Goal: Task Accomplishment & Management: Manage account settings

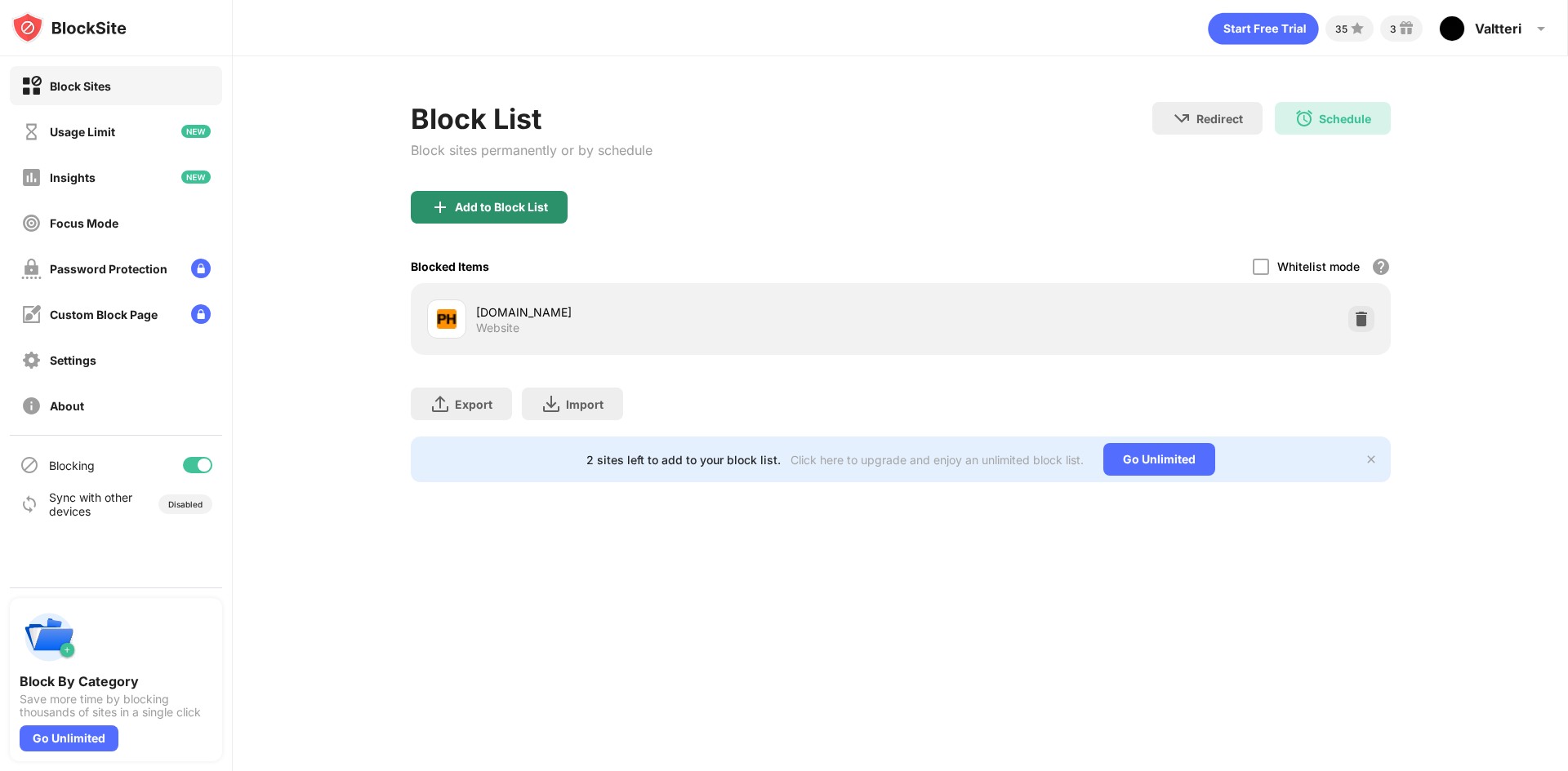
click at [492, 198] on div "Add to Block List" at bounding box center [489, 207] width 156 height 33
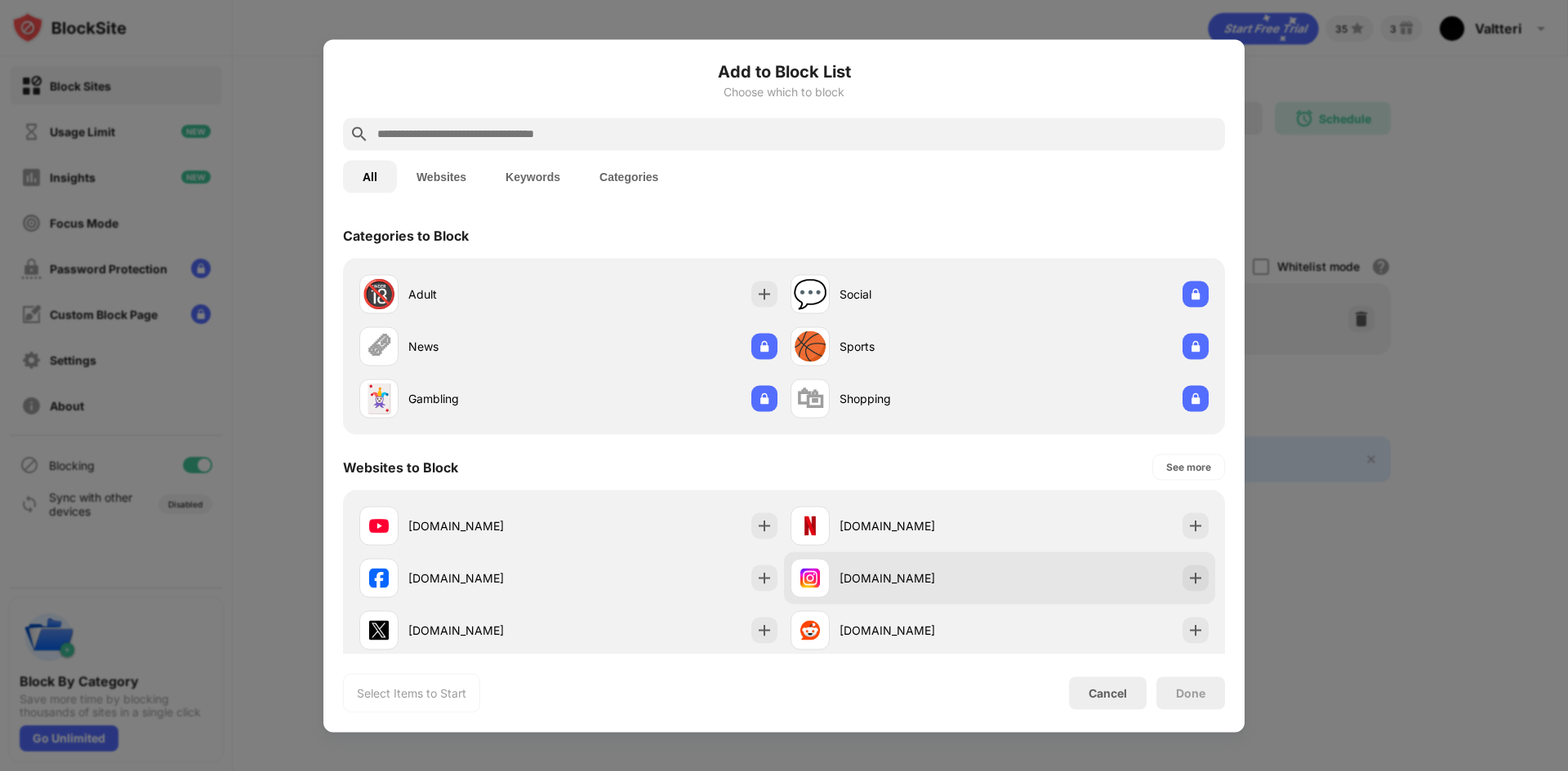
click at [859, 585] on div "[DOMAIN_NAME]" at bounding box center [919, 578] width 160 height 17
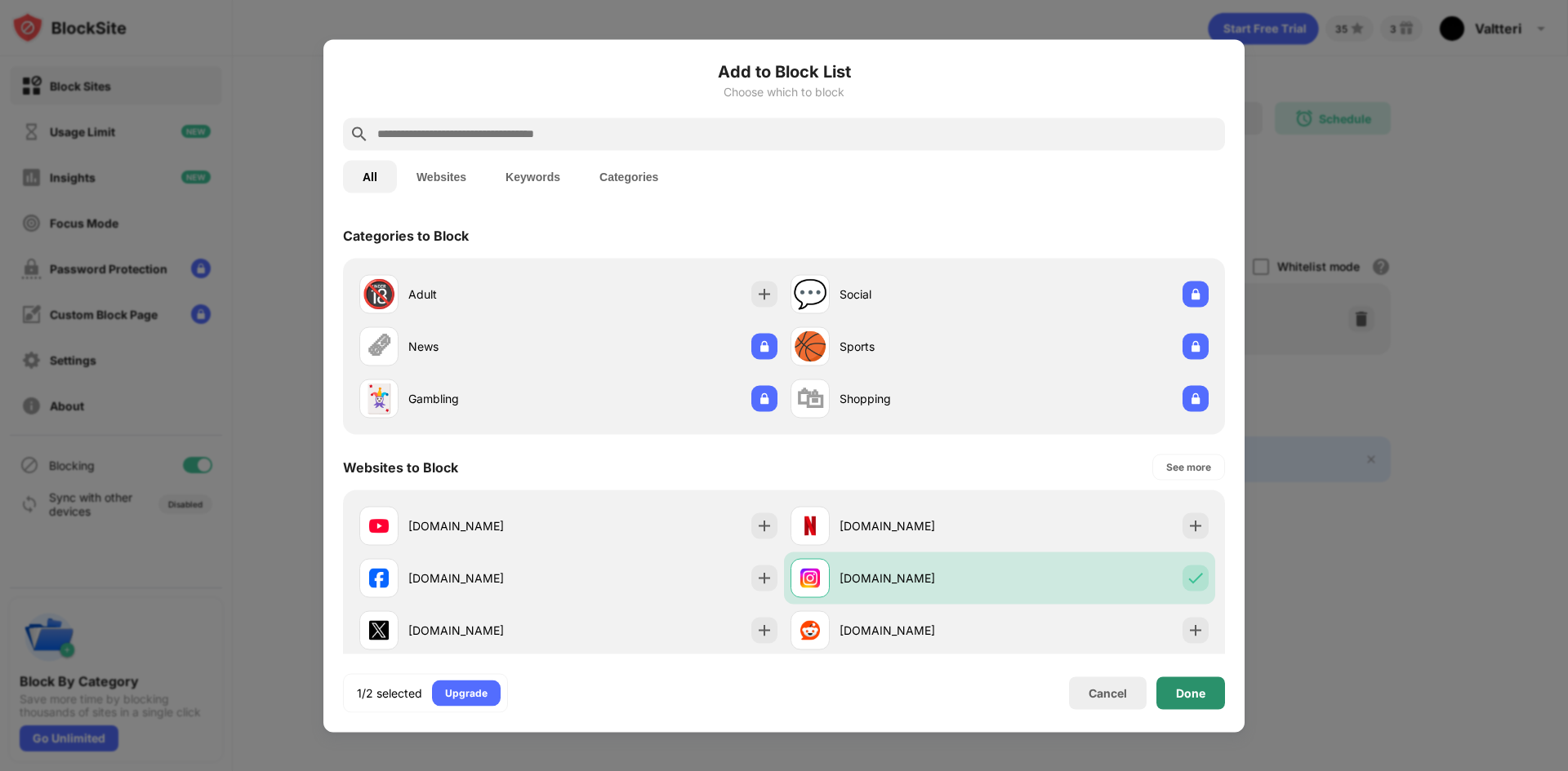
click at [1194, 695] on div "Done" at bounding box center [1190, 693] width 29 height 13
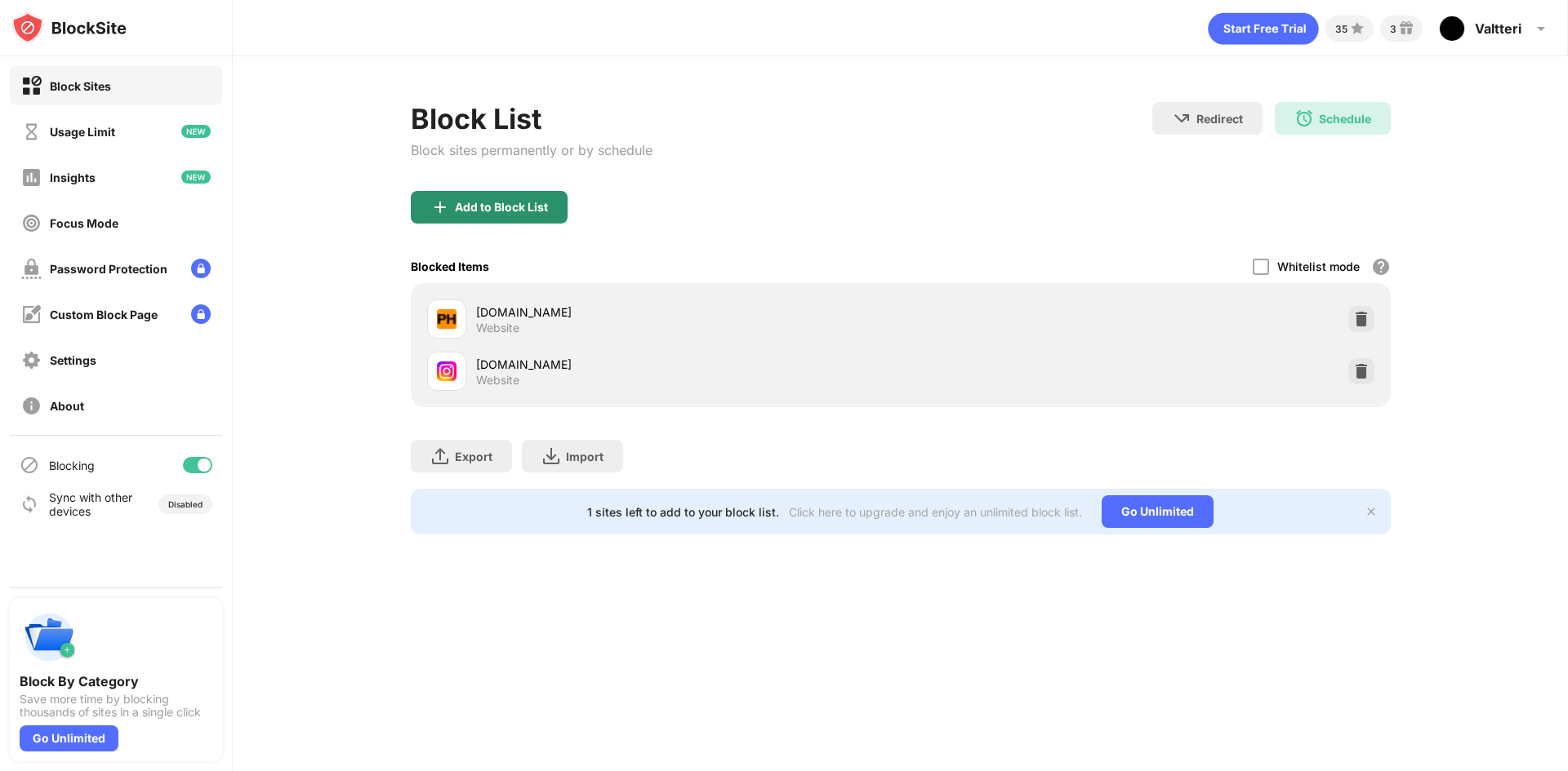
click at [516, 191] on div "Add to Block List" at bounding box center [489, 207] width 156 height 33
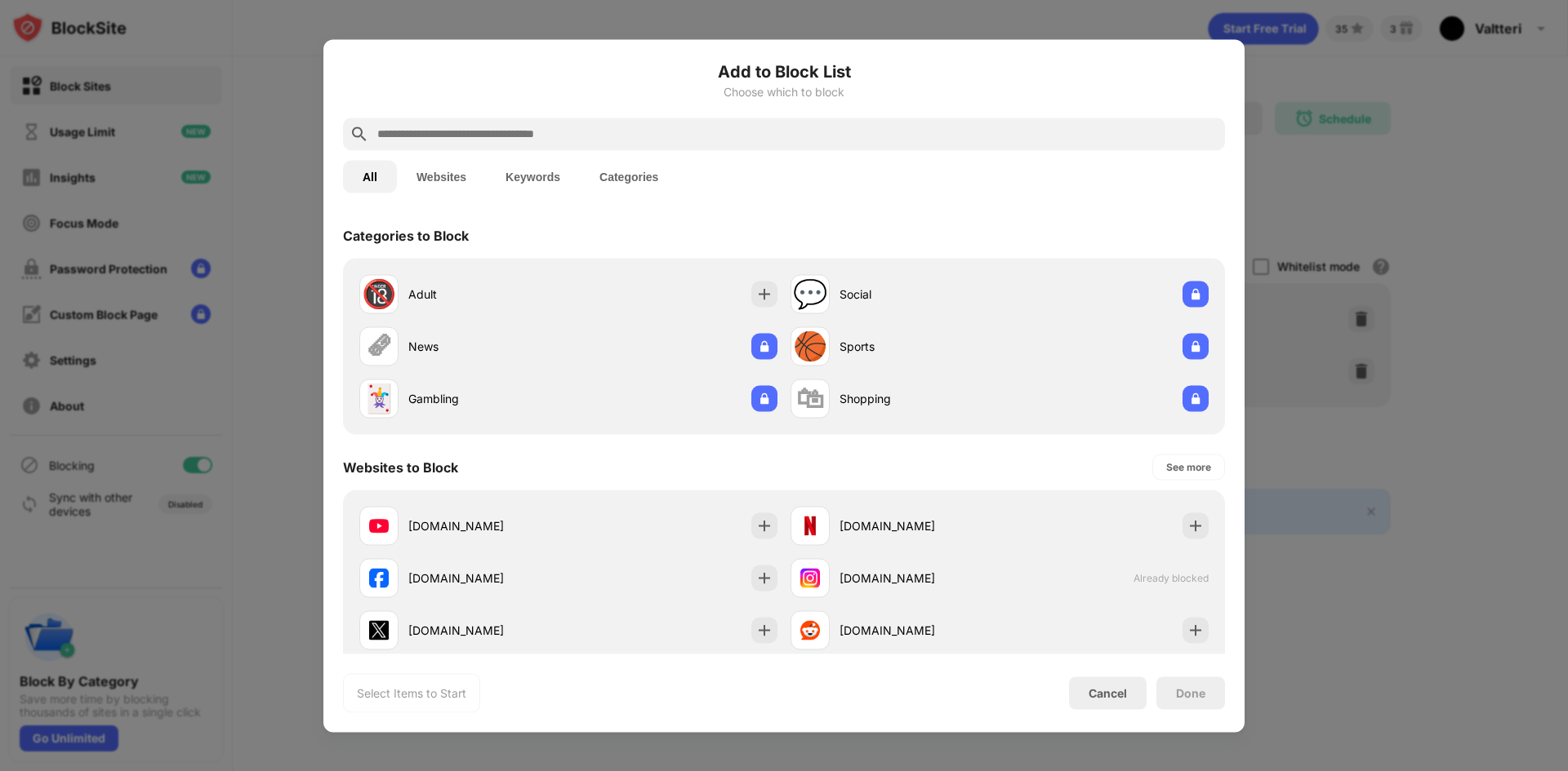
click at [530, 130] on input "text" at bounding box center [797, 134] width 843 height 20
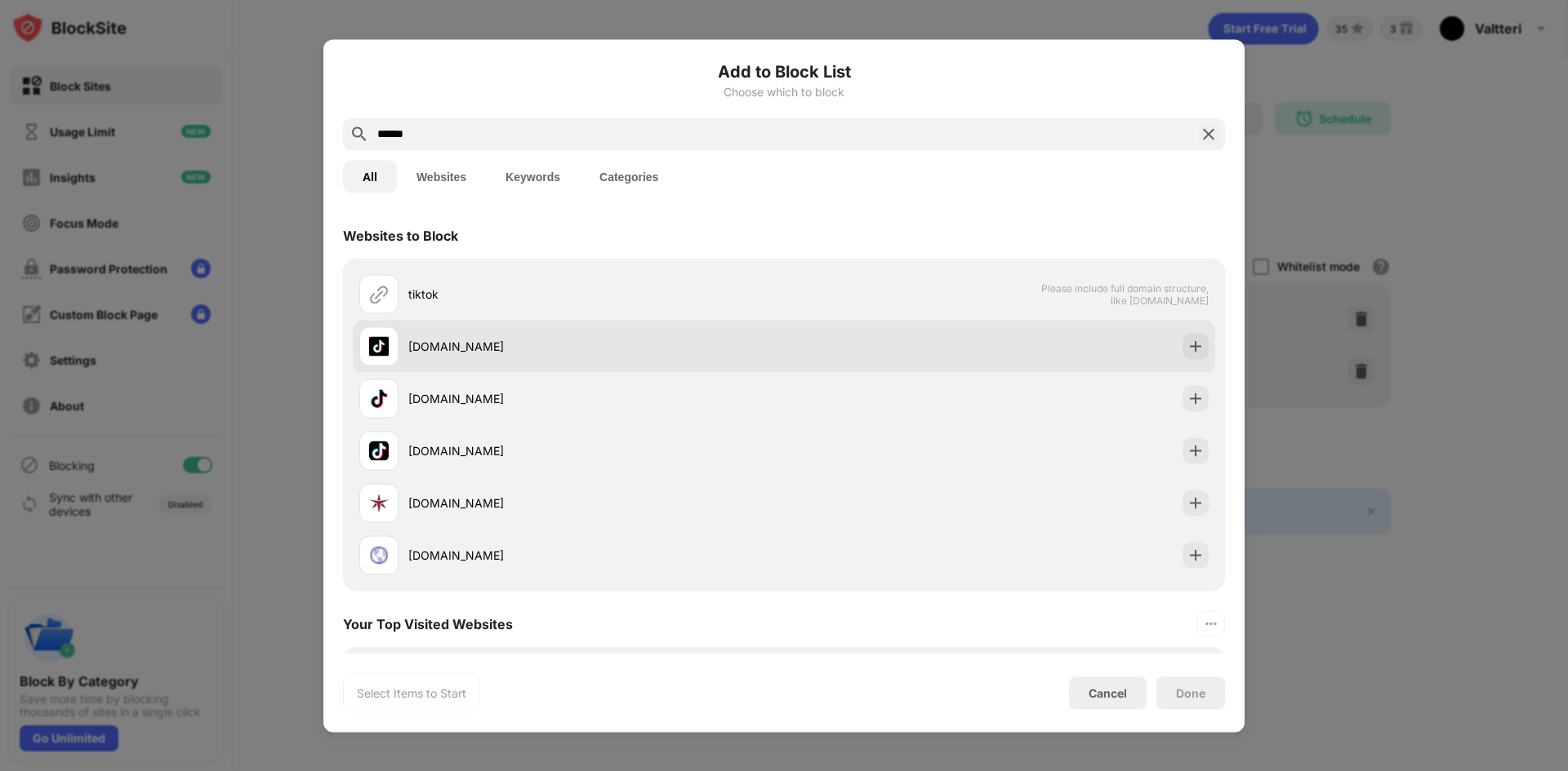
type input "******"
click at [464, 346] on div "[DOMAIN_NAME]" at bounding box center [596, 346] width 376 height 17
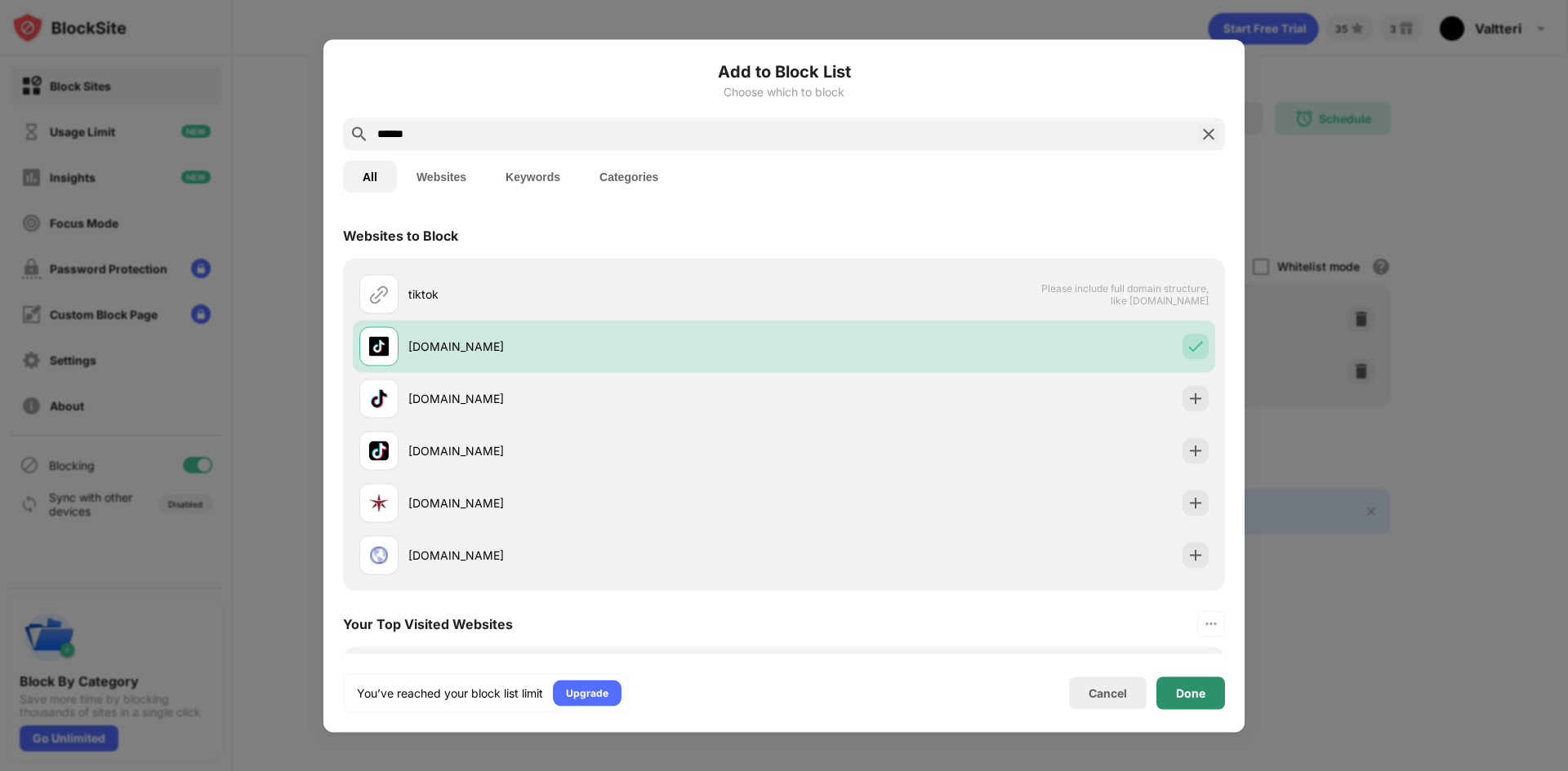
click at [1174, 686] on div "Done" at bounding box center [1190, 693] width 69 height 33
